Goal: Task Accomplishment & Management: Complete application form

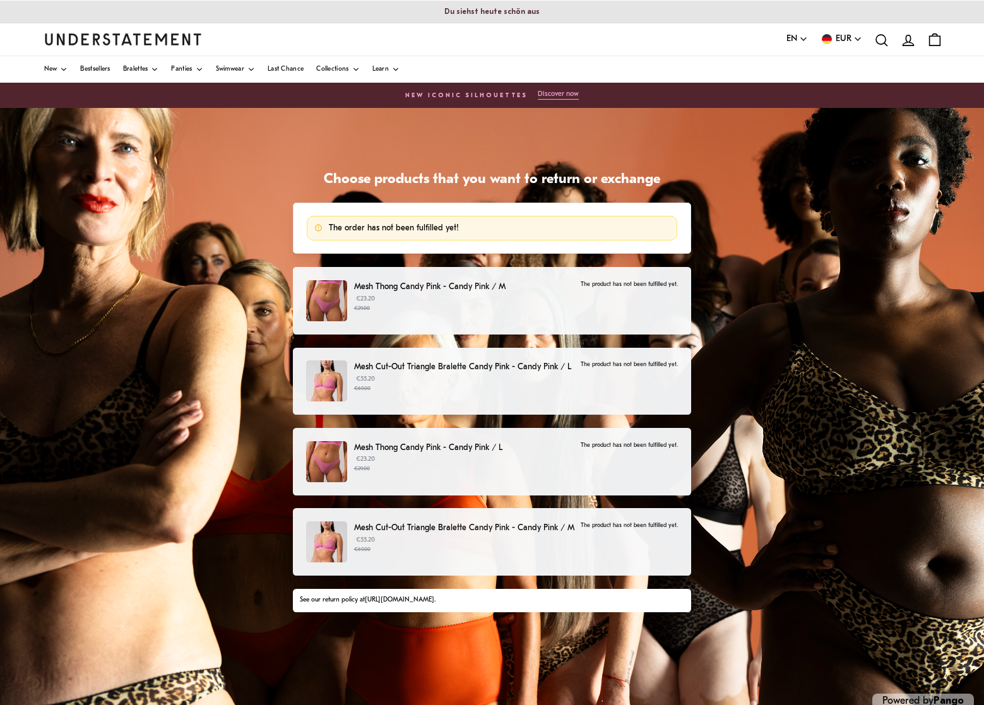
click at [541, 298] on p "€23.20 €29.00" at bounding box center [464, 303] width 220 height 19
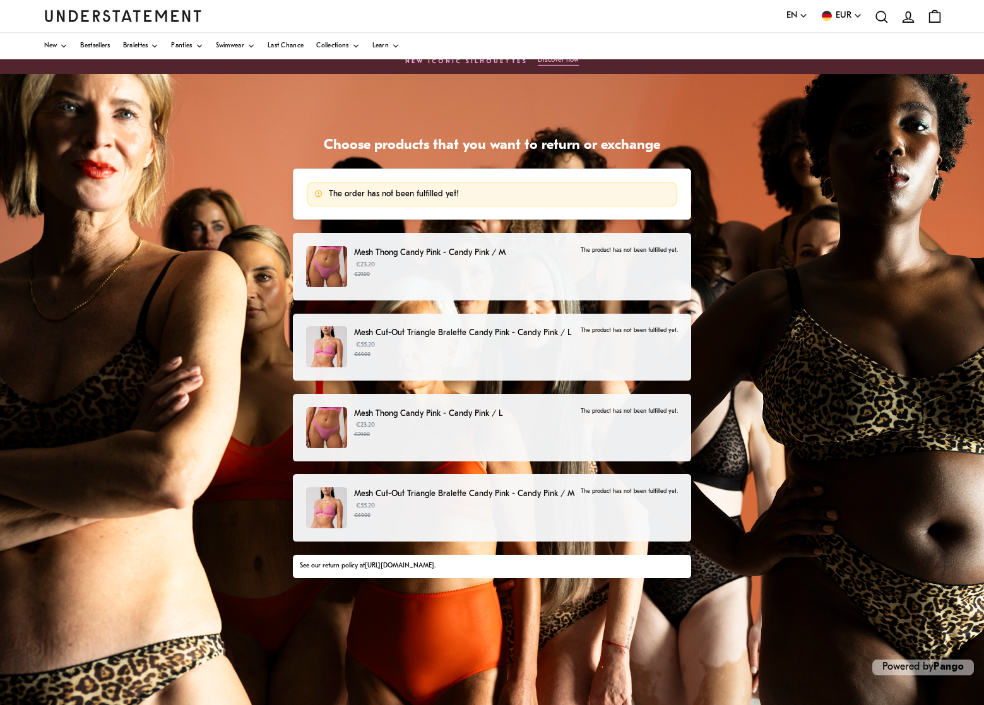
scroll to position [34, 0]
click at [377, 261] on p "€23.20 €29.00" at bounding box center [464, 269] width 220 height 19
click at [322, 252] on img at bounding box center [326, 266] width 41 height 41
click at [608, 249] on p "The product has not been fulfilled yet." at bounding box center [628, 250] width 97 height 8
click at [320, 261] on img at bounding box center [326, 266] width 41 height 41
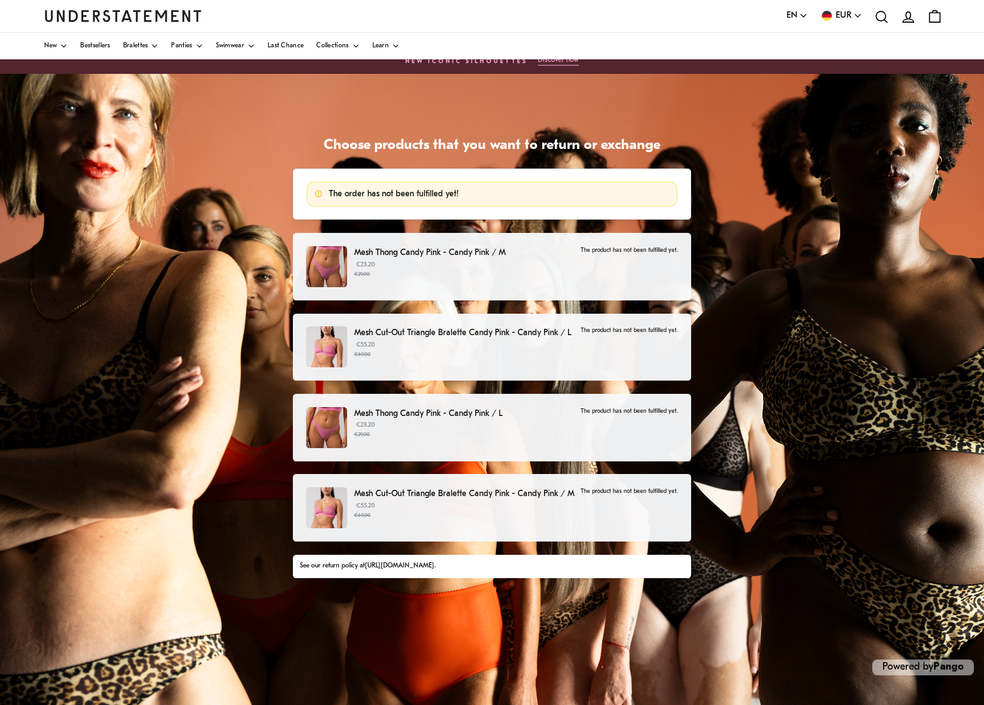
drag, startPoint x: 488, startPoint y: 260, endPoint x: 501, endPoint y: 260, distance: 12.6
click at [488, 260] on p "€23.20 €29.00" at bounding box center [464, 269] width 220 height 19
drag, startPoint x: 691, startPoint y: 251, endPoint x: 676, endPoint y: 252, distance: 15.2
click at [691, 251] on div "Choose products that you want to return or exchange The order has not been fulf…" at bounding box center [491, 398] width 411 height 523
click at [585, 259] on div "Mesh Thong Candy Pink - Candy Pink / M €23.20 €29.00 The product has not been f…" at bounding box center [492, 266] width 372 height 41
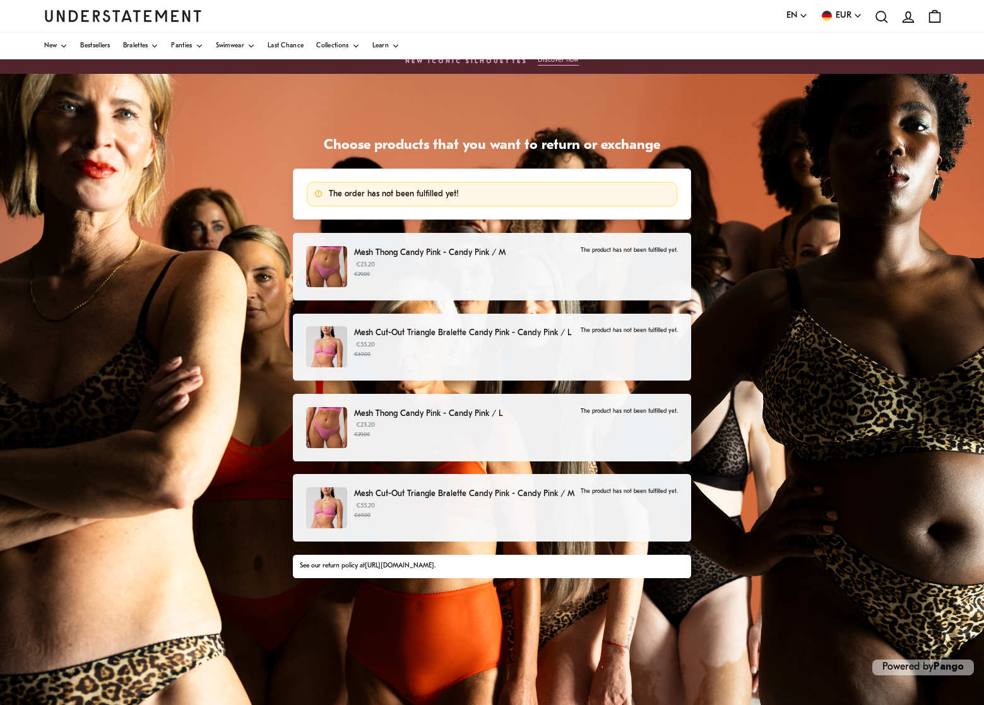
drag, startPoint x: 613, startPoint y: 252, endPoint x: 592, endPoint y: 254, distance: 21.6
click at [611, 252] on p "The product has not been fulfilled yet." at bounding box center [628, 250] width 97 height 8
click at [440, 340] on p "€55.20 €69.00" at bounding box center [464, 349] width 220 height 19
click at [430, 418] on p "Mesh Thong Candy Pink - Candy Pink / L" at bounding box center [464, 413] width 220 height 13
click at [434, 565] on link "[URL][DOMAIN_NAME]" at bounding box center [399, 565] width 69 height 7
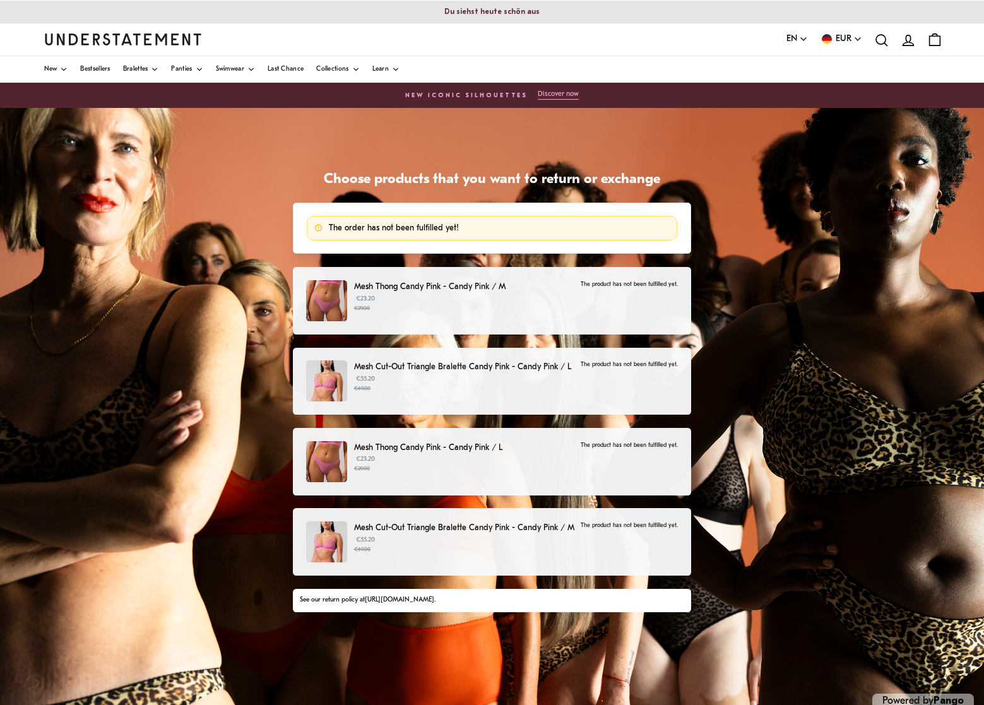
scroll to position [0, 0]
click at [385, 314] on div "Mesh Thong Candy Pink - Candy Pink / M €23.20 €29.00 The product has not been f…" at bounding box center [492, 300] width 372 height 41
click at [395, 298] on p "€23.20 €29.00" at bounding box center [464, 303] width 220 height 19
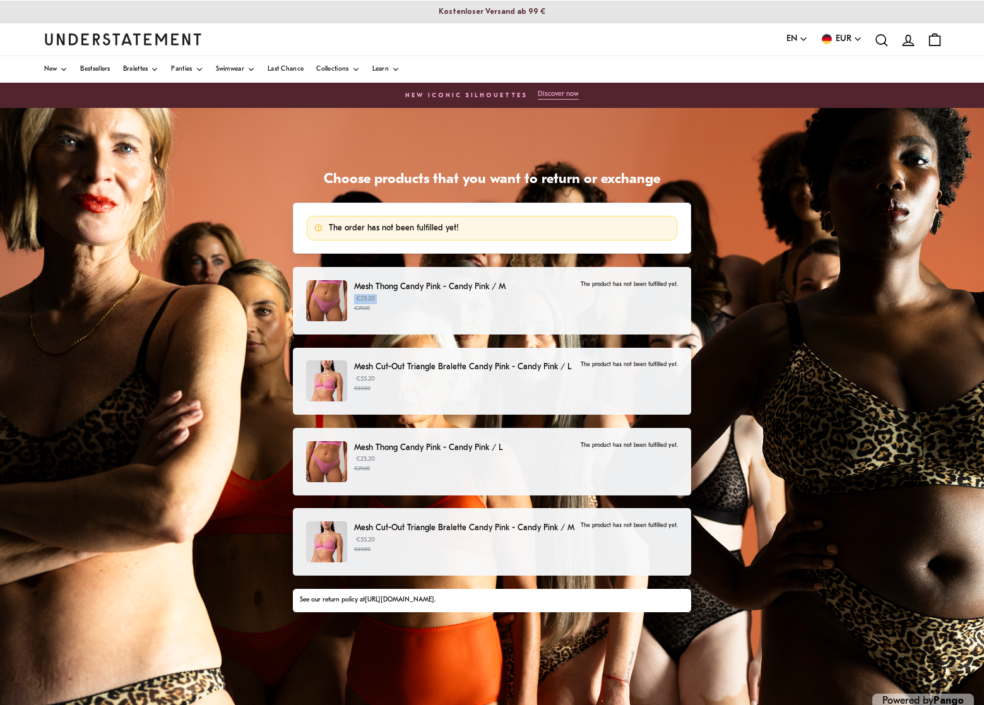
click at [395, 298] on p "€23.20 €29.00" at bounding box center [464, 303] width 220 height 19
click at [398, 337] on div "Mesh Thong Candy Pink - Candy Pink / M €23.20 €29.00 The product has not been f…" at bounding box center [491, 439] width 397 height 344
click at [411, 392] on div "Mesh Cut-Out Triangle Bralette Candy Pink - Candy Pink / L €55.20 €69.00 The pr…" at bounding box center [492, 380] width 372 height 41
click at [411, 391] on div "Mesh Cut-Out Triangle Bralette Candy Pink - Candy Pink / L €55.20 €69.00 The pr…" at bounding box center [492, 380] width 372 height 41
click at [412, 391] on div "Mesh Cut-Out Triangle Bralette Candy Pink - Candy Pink / L €55.20 €69.00 The pr…" at bounding box center [492, 380] width 372 height 41
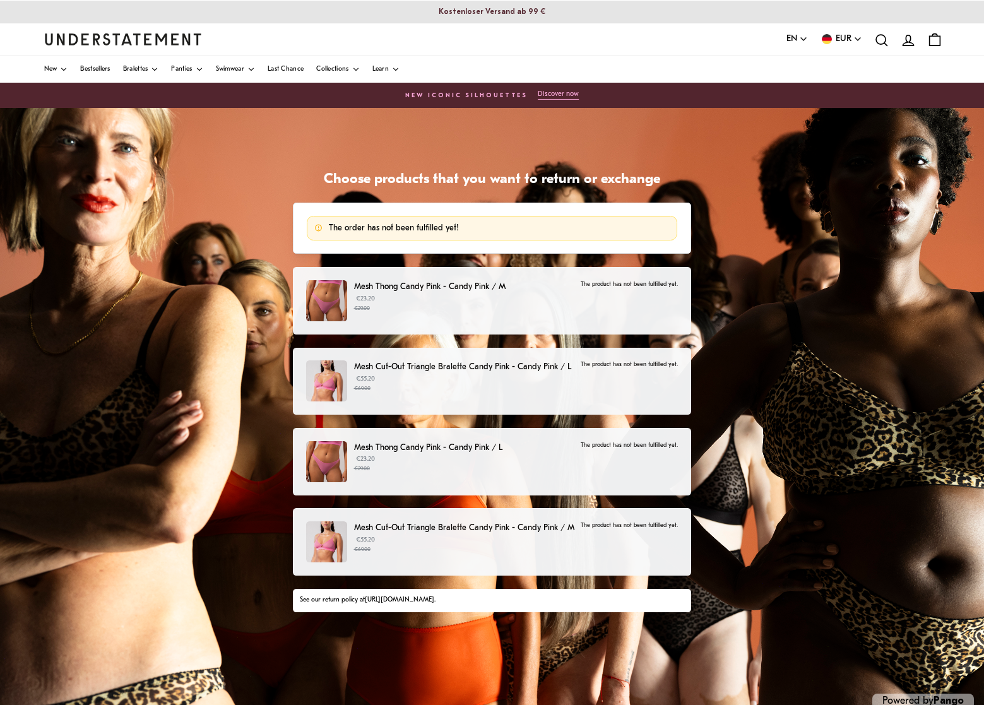
click at [413, 391] on div "Mesh Cut-Out Triangle Bralette Candy Pink - Candy Pink / L €55.20 €69.00 The pr…" at bounding box center [492, 380] width 372 height 41
drag, startPoint x: 582, startPoint y: 282, endPoint x: 659, endPoint y: 284, distance: 77.6
click at [659, 283] on p "The product has not been fulfilled yet." at bounding box center [628, 284] width 97 height 8
click at [581, 288] on div "Mesh Thong Candy Pink - Candy Pink / M €23.20 €29.00 The product has not been f…" at bounding box center [492, 300] width 372 height 41
drag, startPoint x: 579, startPoint y: 281, endPoint x: 683, endPoint y: 285, distance: 104.8
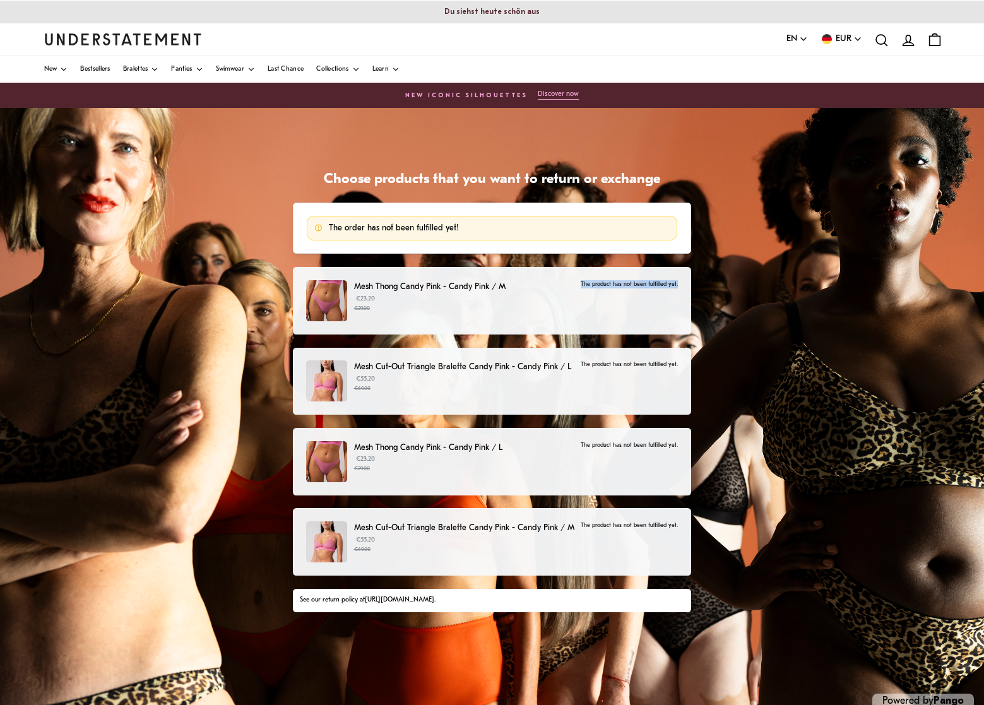
click at [685, 285] on div "Mesh Thong Candy Pink - Candy Pink / M €23.20 €29.00 The product has not been f…" at bounding box center [491, 301] width 397 height 68
copy p "The product has not been fulfilled yet."
drag, startPoint x: 437, startPoint y: 310, endPoint x: 435, endPoint y: 320, distance: 9.7
click at [438, 311] on div "Mesh Thong Candy Pink - Candy Pink / M €23.20 €29.00 The product has not been f…" at bounding box center [492, 300] width 372 height 41
click at [435, 389] on small "€69.00" at bounding box center [464, 388] width 220 height 9
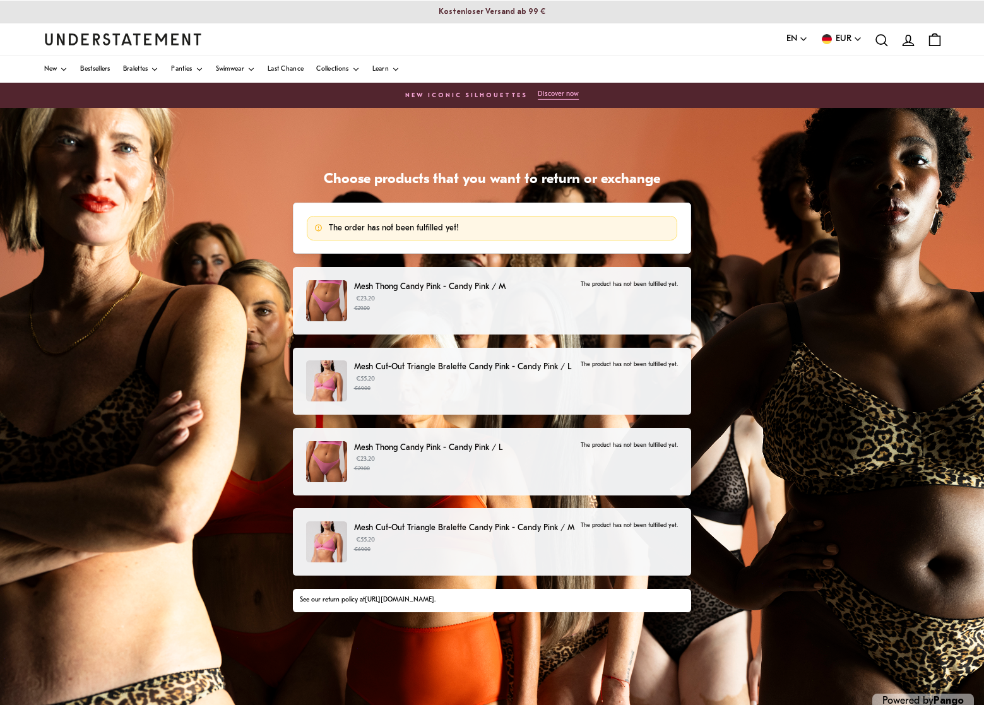
click at [907, 43] on icon at bounding box center [907, 40] width 11 height 10
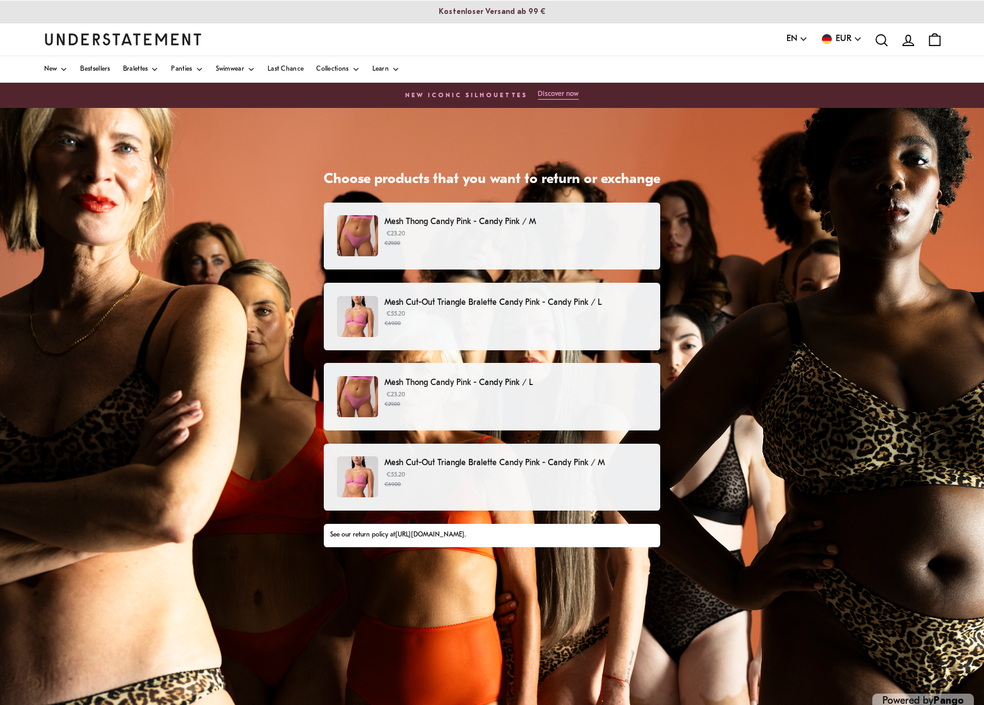
click at [413, 229] on p "€23.20 €29.00" at bounding box center [515, 238] width 262 height 19
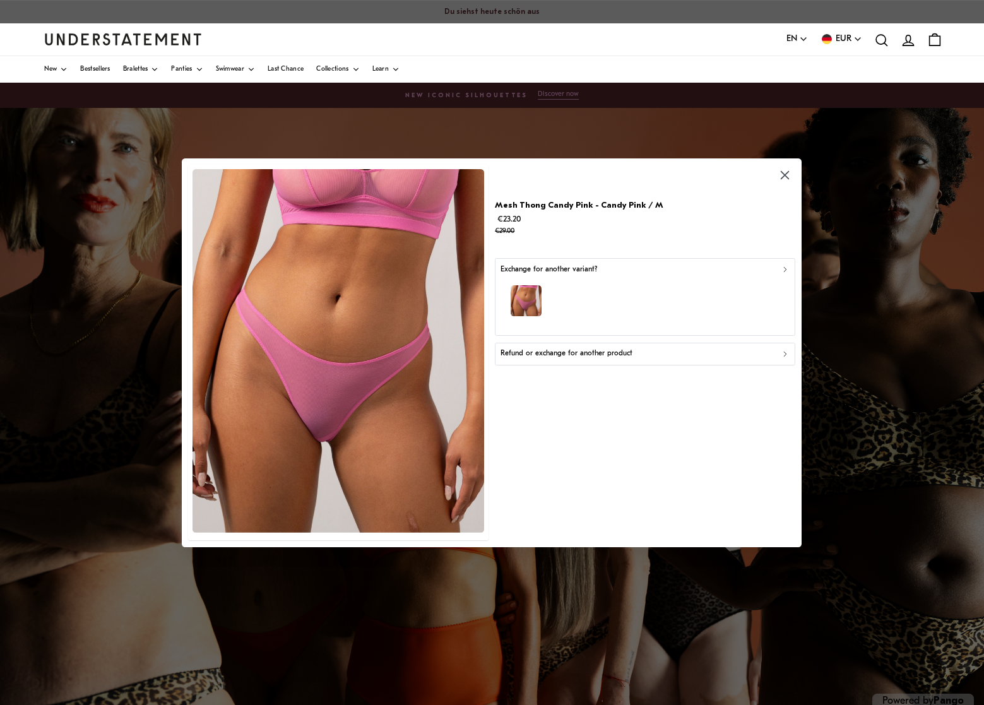
click at [757, 353] on div "Refund or exchange for another product" at bounding box center [644, 354] width 289 height 12
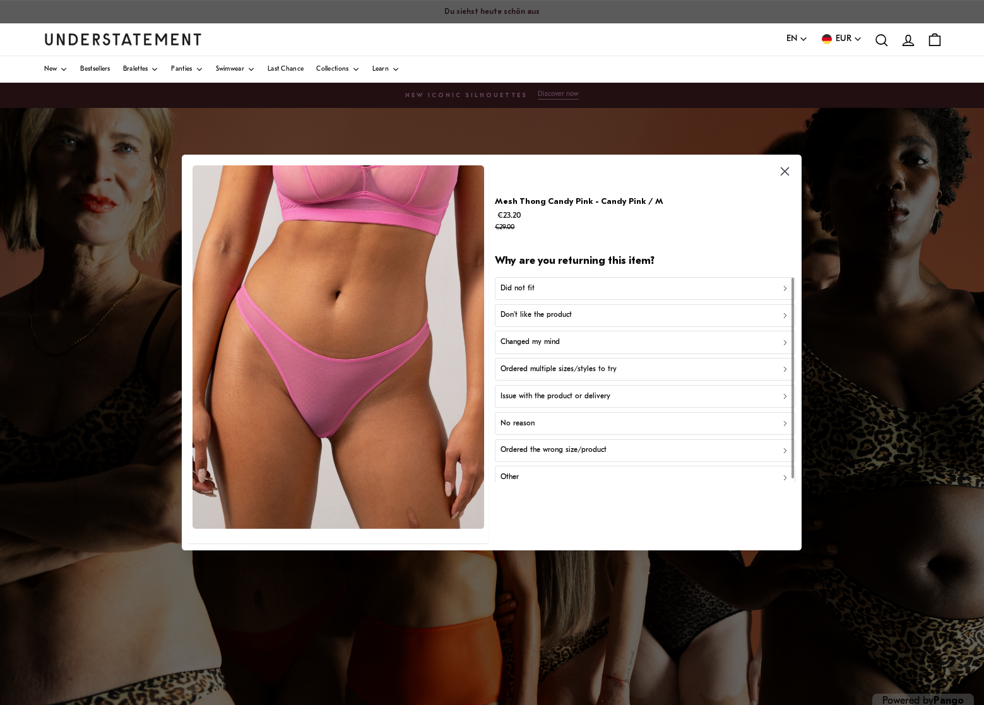
click at [574, 290] on div "Did not fit" at bounding box center [644, 289] width 289 height 12
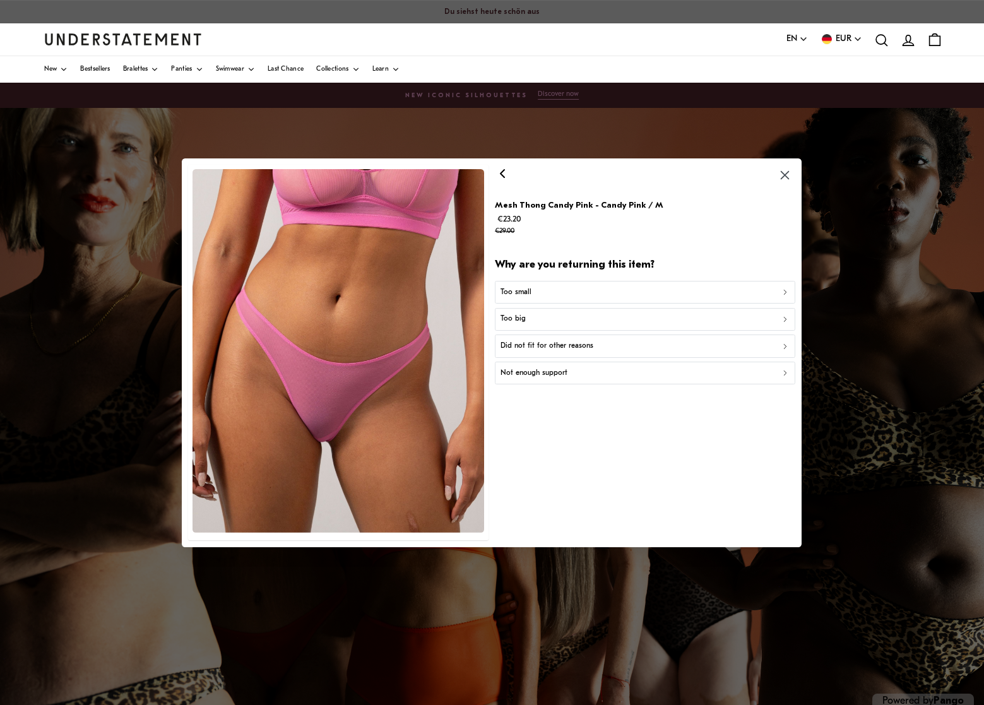
click at [574, 290] on div "Too small" at bounding box center [644, 292] width 289 height 12
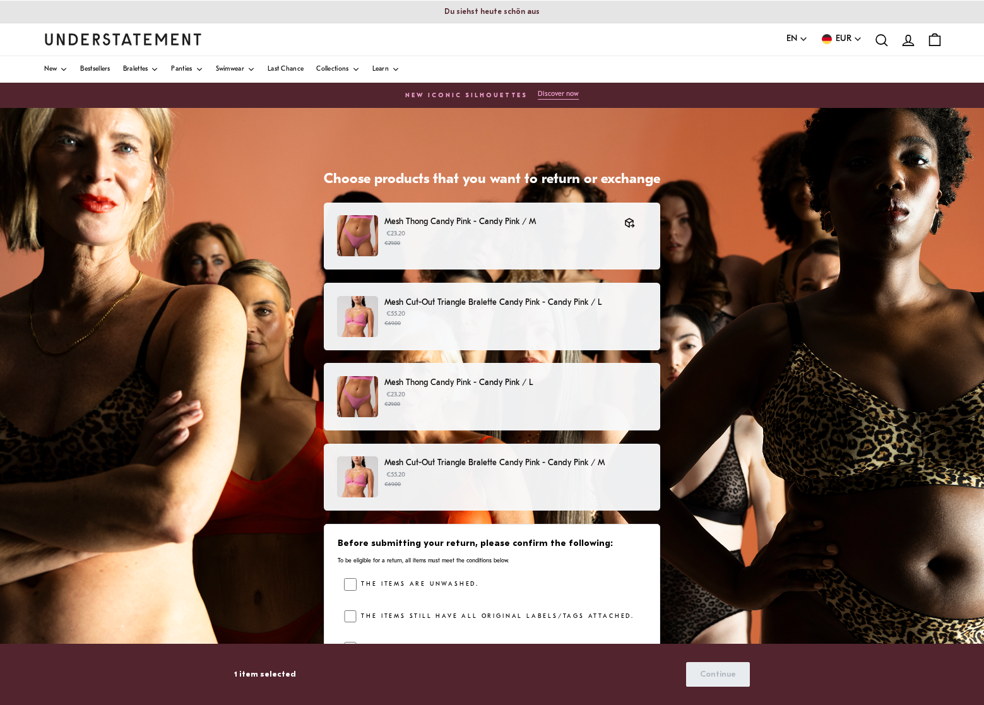
click at [490, 392] on p "€23.20 €29.00" at bounding box center [515, 399] width 262 height 19
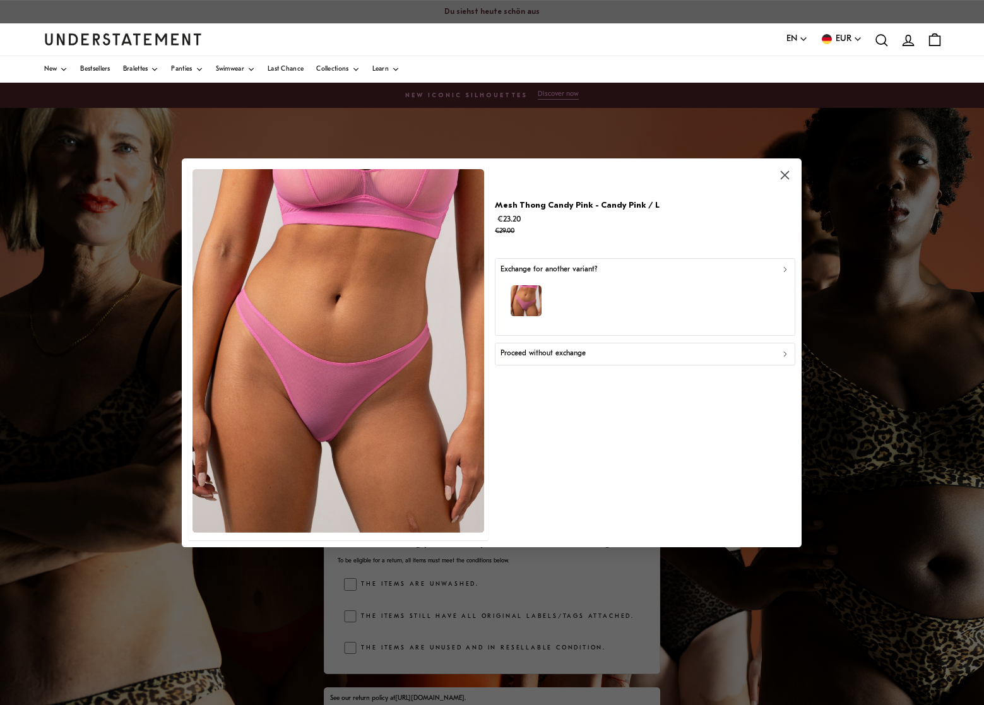
click at [782, 174] on icon "button" at bounding box center [784, 175] width 8 height 8
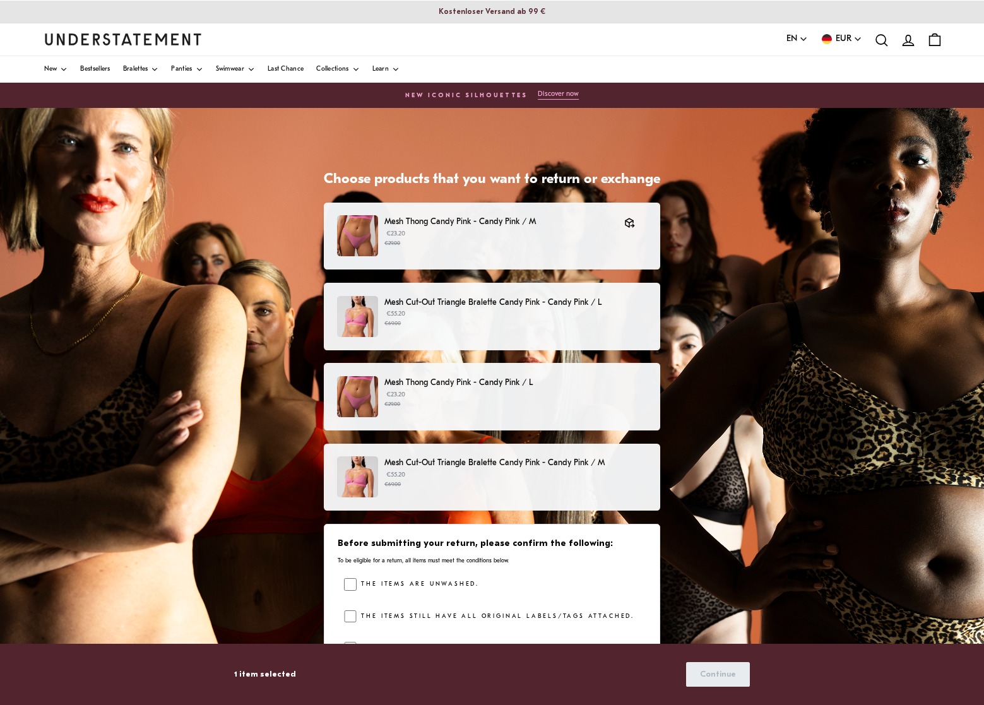
click at [548, 302] on p "Mesh Cut-Out Triangle Bralette Candy Pink - Candy Pink / L" at bounding box center [515, 302] width 262 height 13
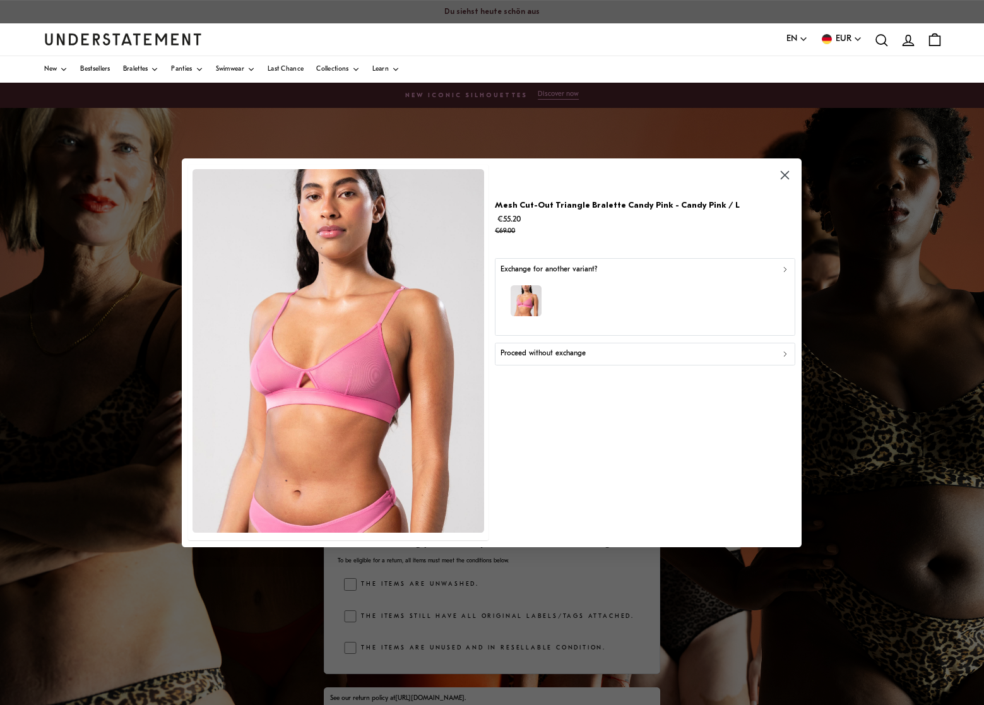
click at [616, 353] on div "Proceed without exchange" at bounding box center [644, 354] width 289 height 12
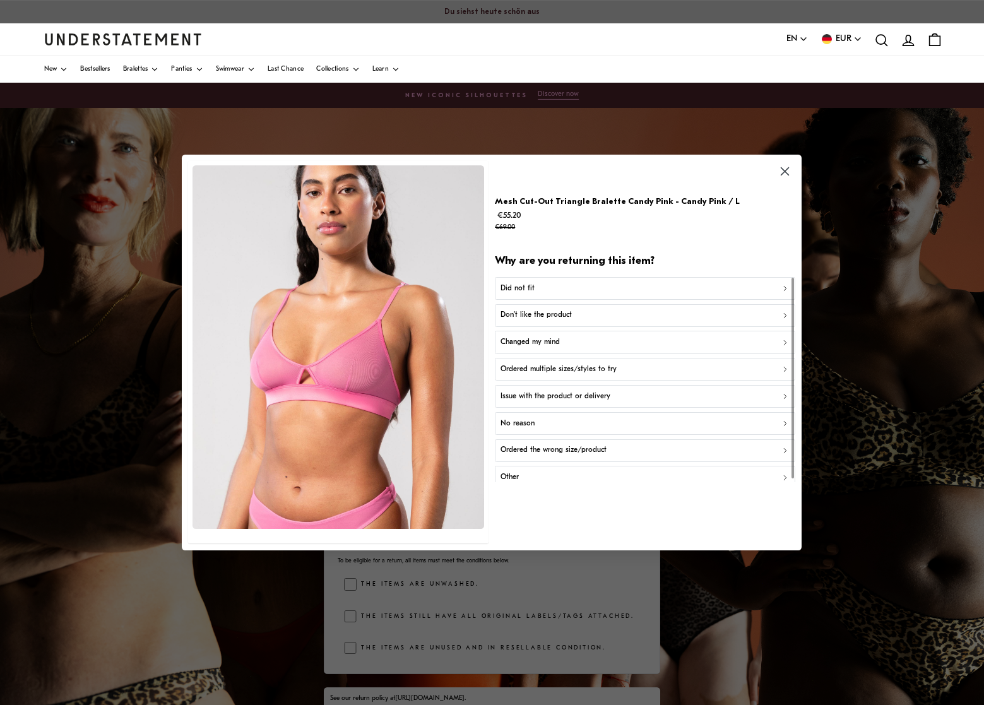
click at [567, 283] on div "Did not fit" at bounding box center [644, 289] width 289 height 12
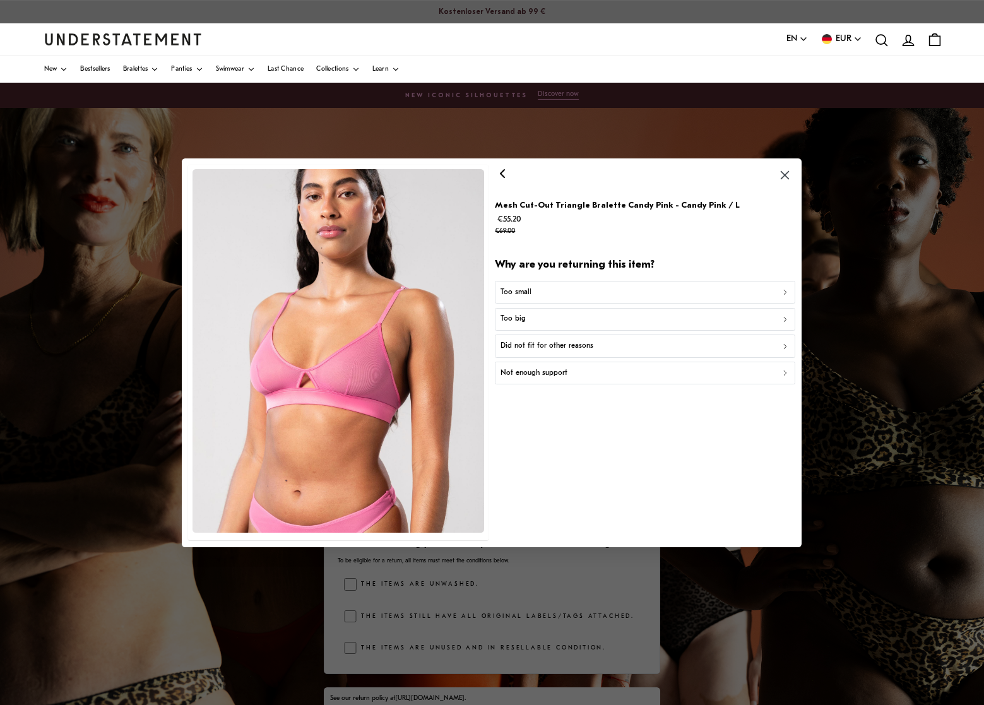
click at [548, 318] on div "Too big" at bounding box center [644, 319] width 289 height 12
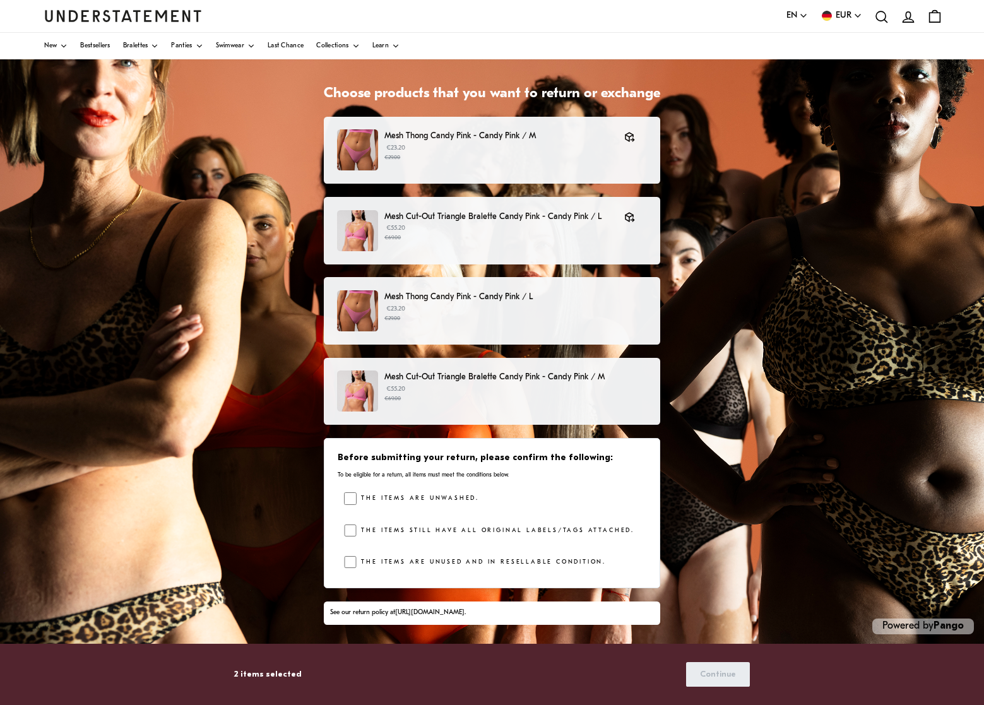
scroll to position [85, 0]
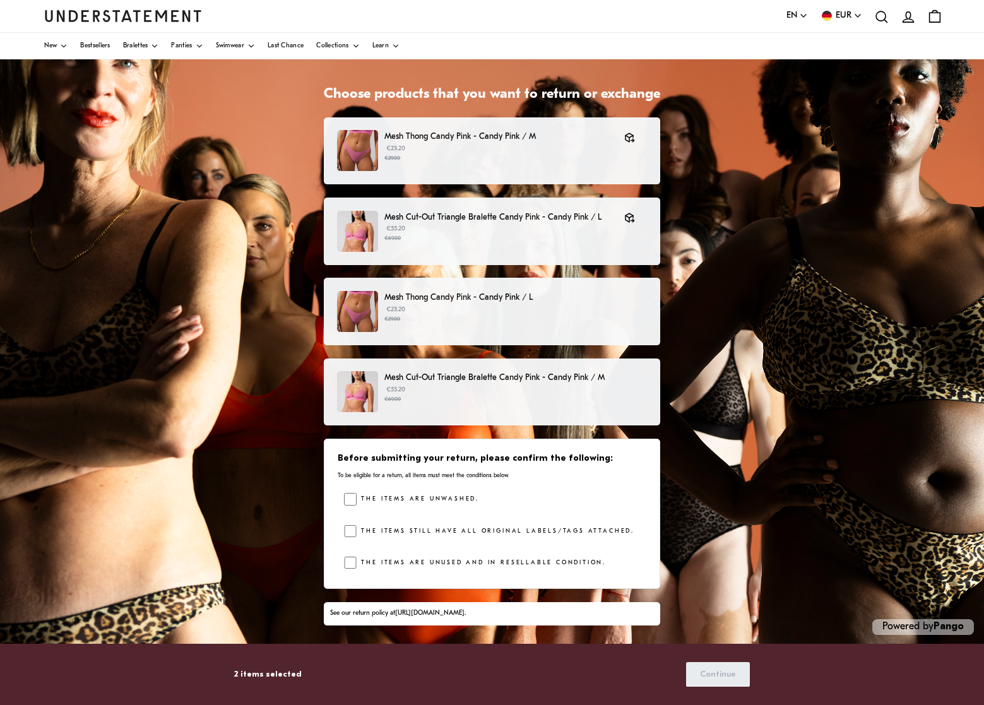
click at [356, 525] on label "The items still have all original labels/tags attached." at bounding box center [495, 531] width 278 height 13
click at [332, 555] on div "Before submitting your return, please confirm the following: To be eligible for…" at bounding box center [492, 513] width 336 height 150
click at [716, 671] on span "Continue" at bounding box center [718, 673] width 36 height 23
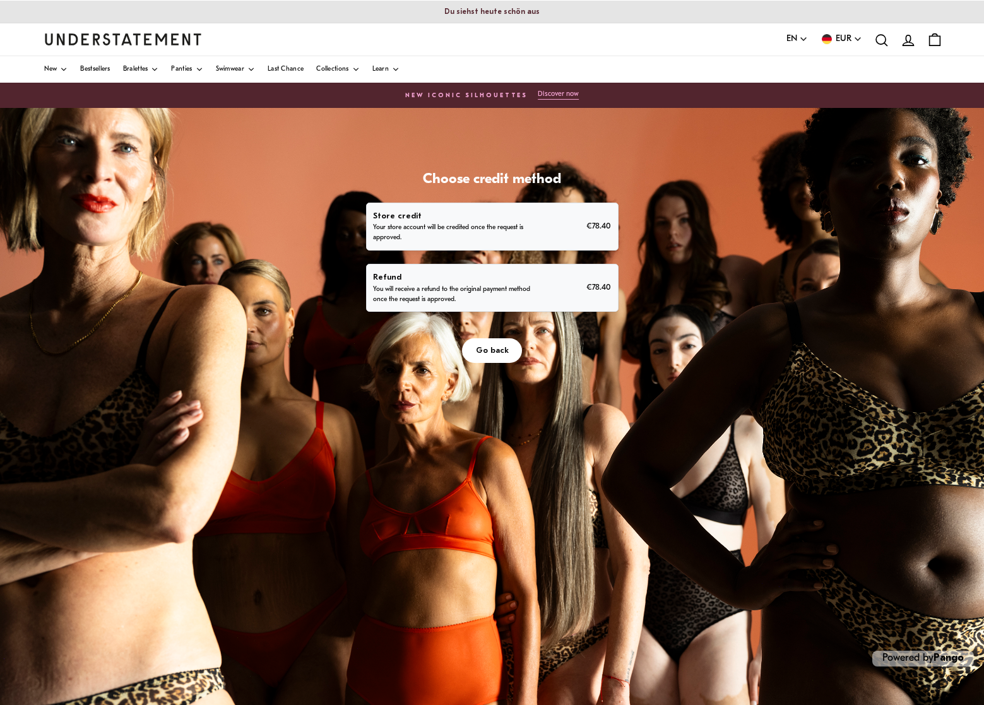
click at [466, 286] on p "You will receive a refund to the original payment method once the request is ap…" at bounding box center [453, 295] width 161 height 20
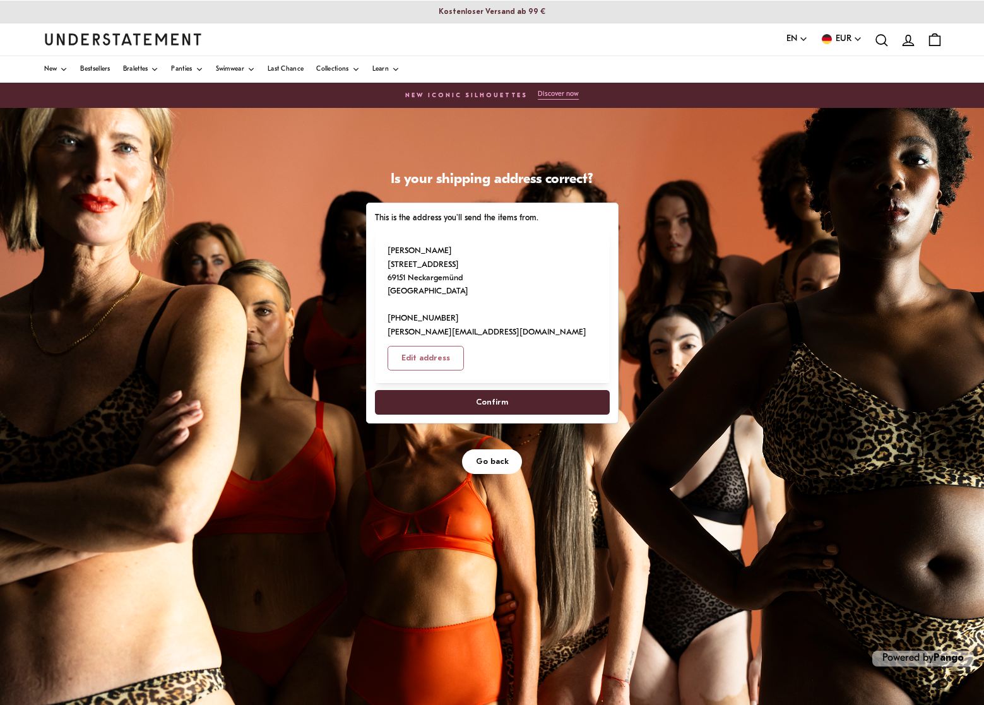
scroll to position [1, 0]
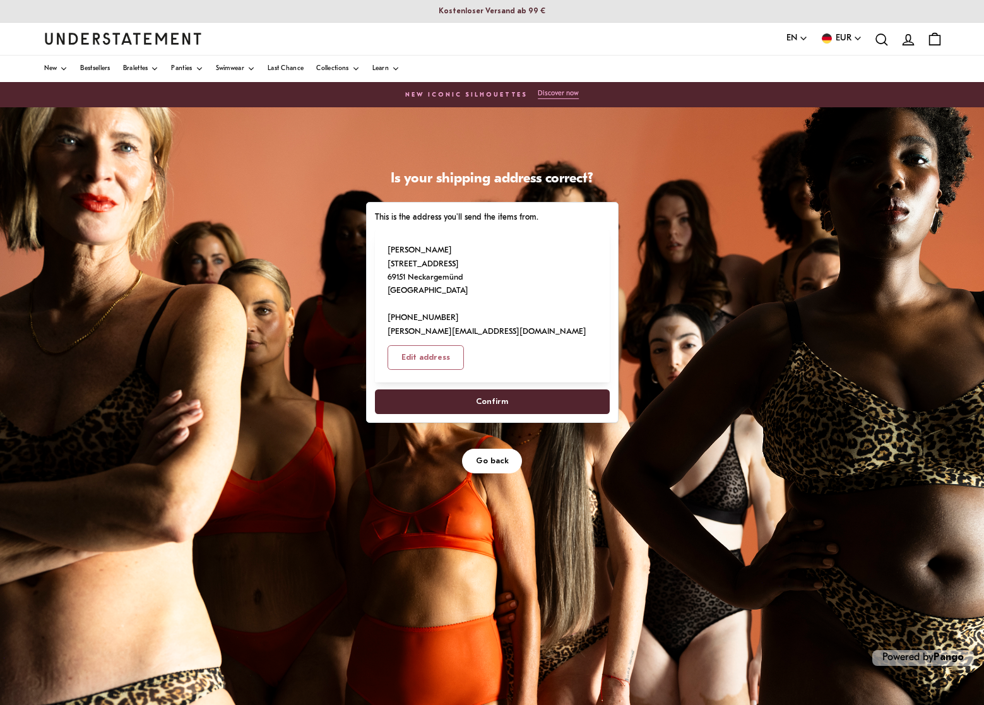
click at [497, 390] on span "Confirm" at bounding box center [492, 401] width 32 height 23
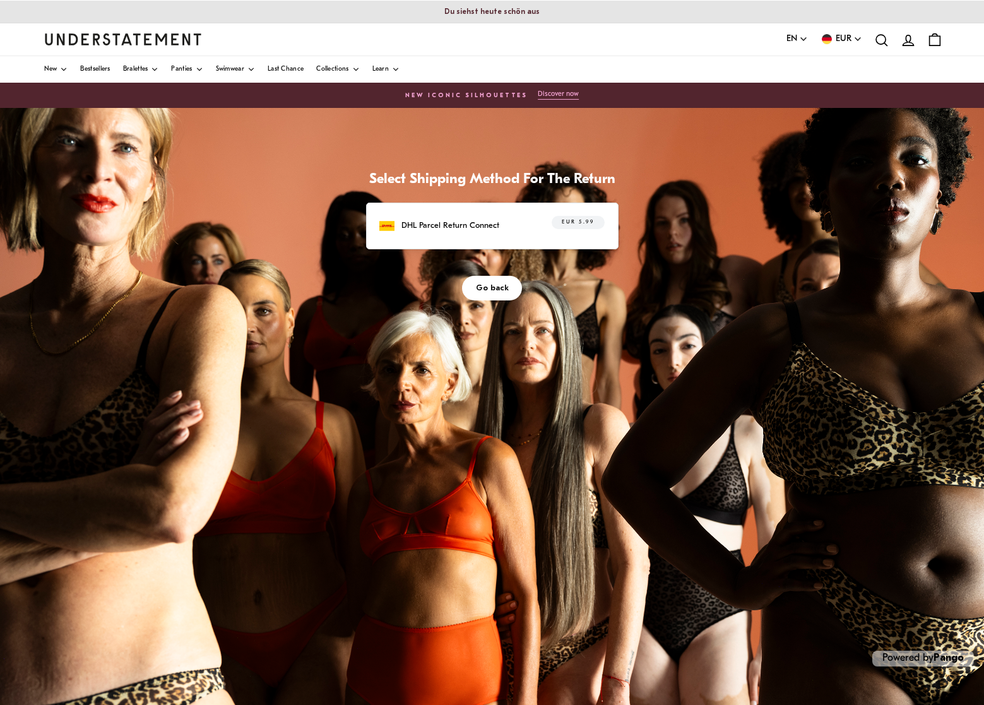
click at [479, 235] on div "DHL Parcel Return Connect EUR 5.99" at bounding box center [492, 226] width 252 height 47
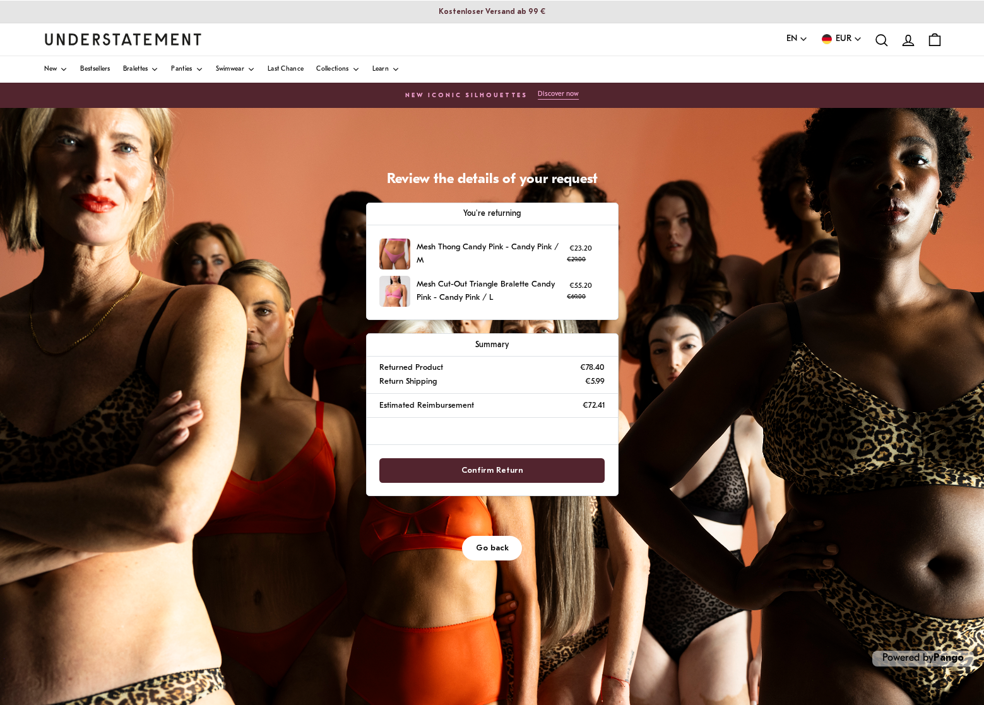
click at [500, 464] on span "Confirm Return" at bounding box center [492, 470] width 62 height 23
